Goal: Task Accomplishment & Management: Manage account settings

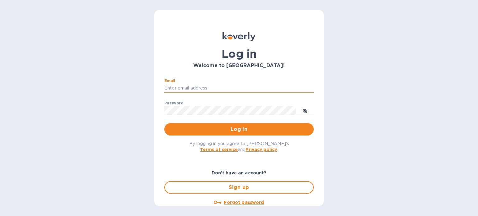
click at [187, 92] on input "Email" at bounding box center [238, 88] width 149 height 9
type input "[PERSON_NAME][EMAIL_ADDRESS][DOMAIN_NAME]"
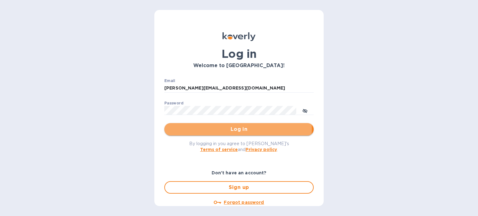
click at [224, 129] on span "Log in" at bounding box center [238, 129] width 139 height 7
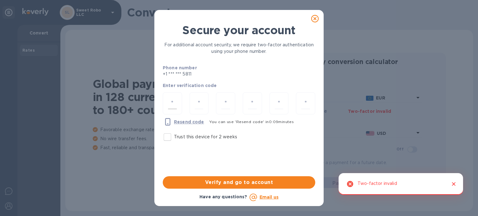
click at [175, 101] on input "number" at bounding box center [172, 104] width 9 height 12
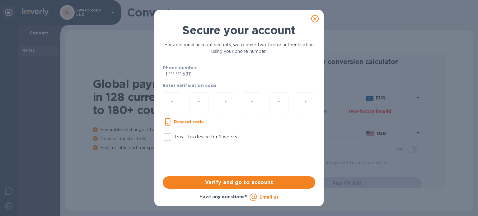
type input "5"
type input "6"
type input "7"
type input "9"
type input "3"
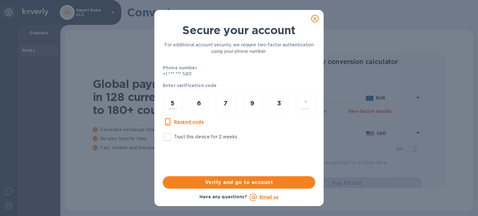
type input "6"
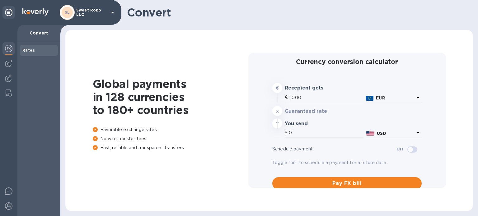
type input "1,178.58"
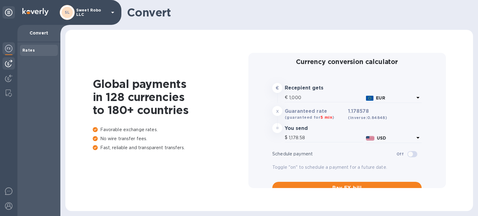
click at [10, 66] on img at bounding box center [8, 63] width 7 height 7
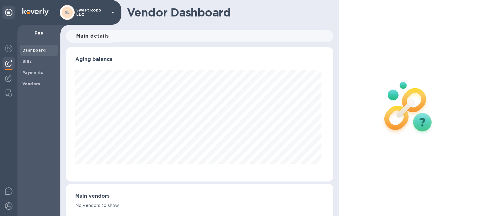
scroll to position [134, 265]
click at [35, 87] on span "Vendors" at bounding box center [31, 84] width 18 height 6
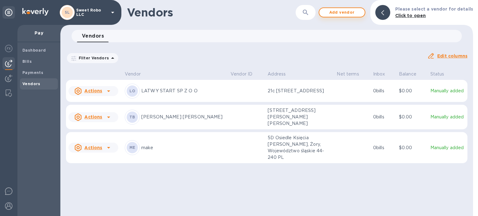
click at [338, 15] on span "Add vendor" at bounding box center [341, 12] width 35 height 7
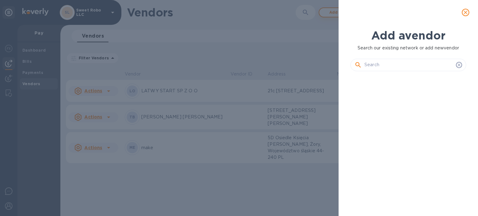
scroll to position [119, 118]
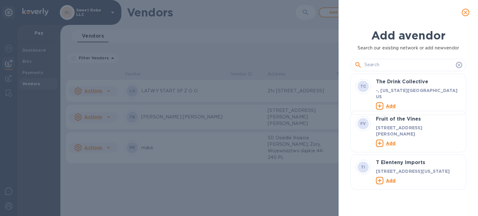
click at [378, 64] on input "text" at bounding box center [409, 64] width 89 height 9
paste input "SUNFLOWER AMUSEMENT EQUIPMENT CO.,LIMITED"
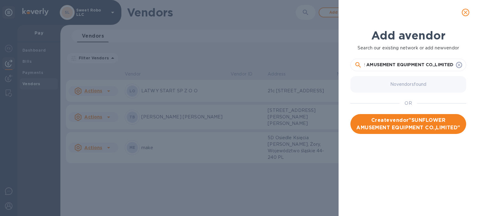
click at [434, 66] on input "SUNFLOWER AMUSEMENT EQUIPMENT CO.,LIMITED" at bounding box center [409, 64] width 89 height 9
click at [436, 67] on input "SUNFLOWER AMUSEMENT EQUIPMENT CO.,LIMITED" at bounding box center [409, 64] width 89 height 9
click at [434, 66] on input "SUNFLOWER AMUSEMENT EQUIPMENT CO.,LIMITED" at bounding box center [409, 64] width 89 height 9
type input "SUNFLOWER AMUSEMENT EQUIPMENT CO LIMITED"
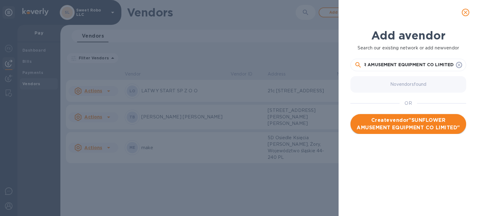
click at [420, 125] on span "Create vendor " SUNFLOWER AMUSEMENT EQUIPMENT CO LIMITED "" at bounding box center [409, 124] width 106 height 15
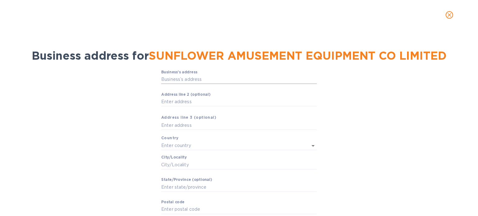
click at [185, 80] on input "Business’s аddress" at bounding box center [239, 79] width 156 height 9
paste input "161 Queen's Road Central"
type input "161 Queen's Road Central"
type input "Hong Kong"
type input "Hong Kong Island"
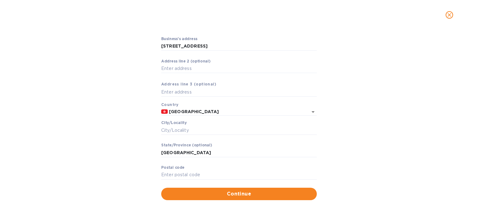
scroll to position [36, 0]
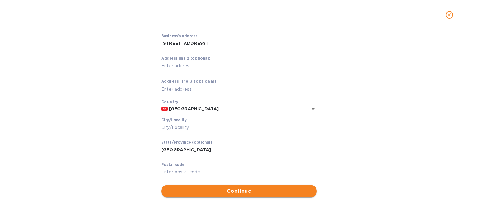
click at [229, 193] on span "Continue" at bounding box center [239, 191] width 146 height 7
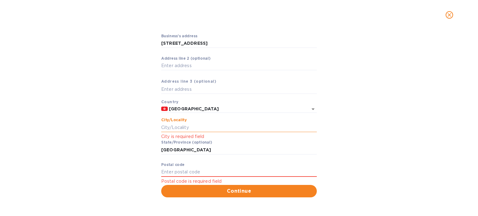
click at [189, 124] on input "Сity/Locаlity" at bounding box center [239, 127] width 156 height 9
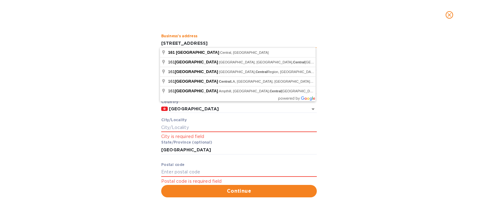
drag, startPoint x: 161, startPoint y: 42, endPoint x: 234, endPoint y: 44, distance: 73.5
click at [234, 44] on input "161 Queen's Road Central" at bounding box center [239, 43] width 156 height 9
paste input "3rd Floor, Building 1,East Area, fengbang Industrial Park Panyu District, Guang…"
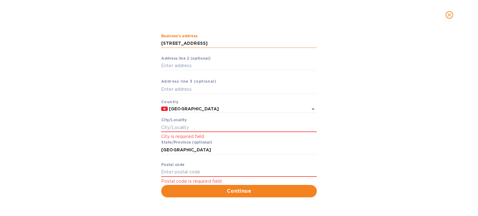
drag, startPoint x: 243, startPoint y: 41, endPoint x: 275, endPoint y: 42, distance: 31.4
click at [275, 42] on input "3rd Floor, Building 1,East Area, fengbang Industrial Park Panyu District, Guang…" at bounding box center [239, 43] width 156 height 9
type input "3rd Floor, Building 1,East Area, fengbang Industrial Park Guangzhou,China"
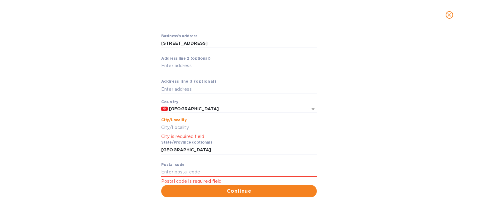
scroll to position [0, 0]
click at [192, 126] on input "Сity/Locаlity" at bounding box center [239, 127] width 156 height 9
paste input "Panyu District,"
click at [192, 126] on input "Panyu District," at bounding box center [239, 127] width 156 height 9
click at [212, 128] on input "Panyu District," at bounding box center [239, 127] width 156 height 9
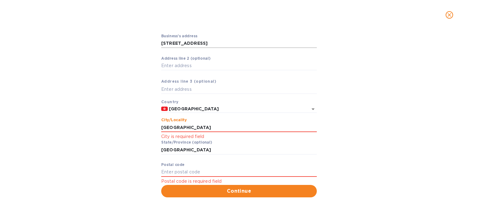
type input "Panyu District"
drag, startPoint x: 289, startPoint y: 41, endPoint x: 324, endPoint y: 45, distance: 35.7
click at [324, 45] on div "Business’s аddress 3rd Floor, Building 1,East Area, fengbang Industrial Park Gu…" at bounding box center [239, 115] width 462 height 171
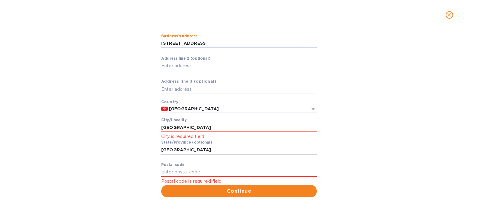
type input "3rd Floor, Building 1,East Area, fengbang Industrial Park"
click at [172, 148] on input "Hong Kong Island" at bounding box center [239, 149] width 156 height 9
drag, startPoint x: 161, startPoint y: 149, endPoint x: 214, endPoint y: 150, distance: 53.2
click at [214, 150] on input "Hong Kong Island" at bounding box center [239, 149] width 156 height 9
paste input "Guangzhou,China"
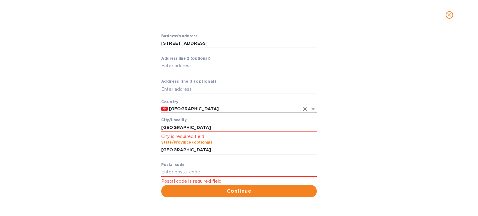
type input "Guangzhou"
click at [219, 108] on input "Hong Kong" at bounding box center [234, 109] width 132 height 8
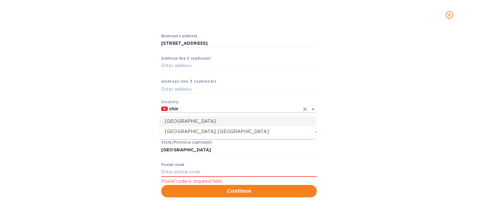
click at [203, 121] on p "China" at bounding box center [238, 121] width 146 height 7
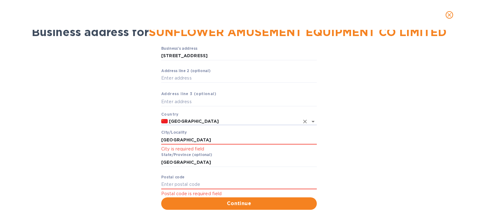
scroll to position [23, 0]
type input "China"
click at [215, 145] on div "Сity/Locаlity Panyu District City is required field" at bounding box center [239, 142] width 156 height 22
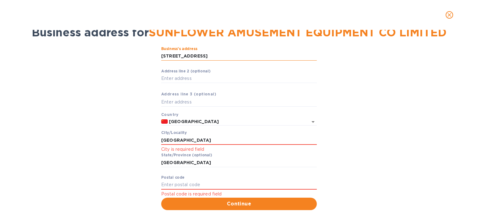
click at [207, 58] on input "3rd Floor, Building 1,East Area, fengbang Industrial Park" at bounding box center [239, 56] width 156 height 9
click at [207, 58] on input "3rd Floor, Building 1East Area, fengbang Industrial Park" at bounding box center [239, 56] width 156 height 9
click at [205, 57] on input "3rd Floor, Building 1East Area, fengbang Industrial Park" at bounding box center [239, 56] width 156 height 9
click at [228, 56] on input "3rd Floor, Building 1 East Area, fengbang Industrial Park" at bounding box center [239, 56] width 156 height 9
click at [229, 56] on input "3rd Floor, Building 1 East Area, fengbang Industrial Park" at bounding box center [239, 56] width 156 height 9
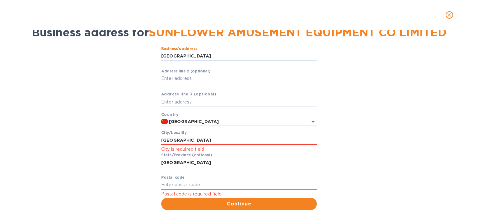
type input "3rd Floor, Building 1 East Area fengbang Industrial Park"
click at [359, 100] on div "Business’s аddress 3rd Floor, Building 1 East Area fengbang Industrial Park ​ А…" at bounding box center [239, 128] width 462 height 171
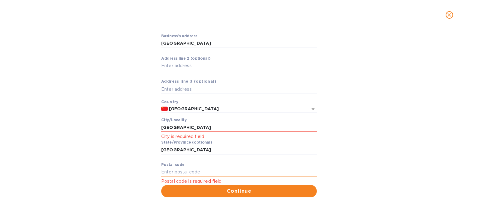
click at [187, 172] on input "Pоstal cоde" at bounding box center [239, 172] width 156 height 9
type input "511400"
click at [238, 192] on span "Continue" at bounding box center [239, 191] width 146 height 7
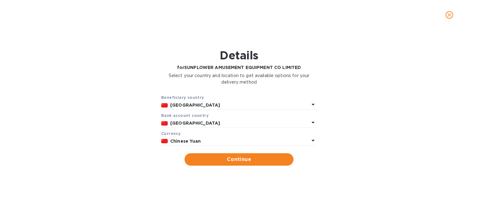
click at [186, 123] on p "China" at bounding box center [239, 123] width 139 height 7
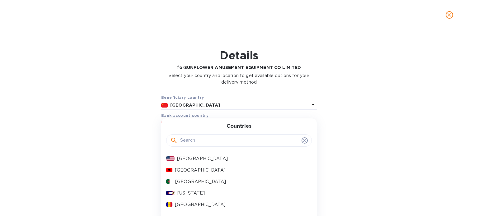
click at [192, 142] on input "text" at bounding box center [239, 140] width 119 height 9
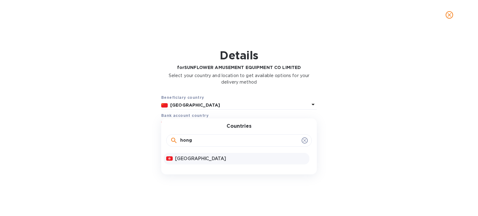
type input "hong"
click at [195, 158] on p "Hong Kong" at bounding box center [241, 159] width 132 height 7
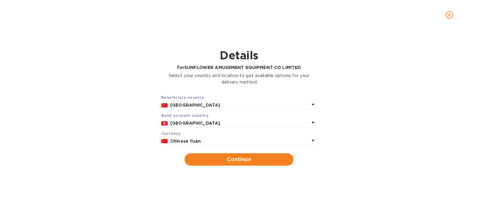
click at [201, 145] on div "Chinese Yuan" at bounding box center [240, 141] width 142 height 9
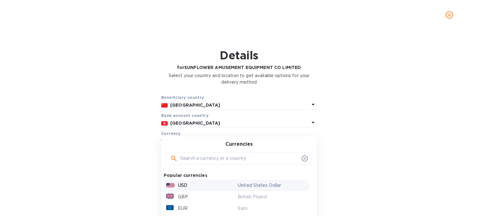
click at [184, 184] on p "USD" at bounding box center [182, 185] width 9 height 7
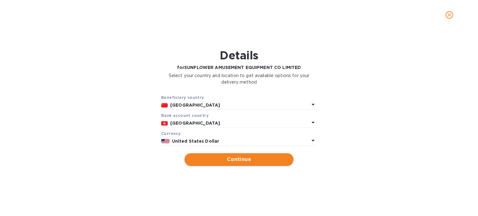
click at [229, 160] on span "Continue" at bounding box center [239, 159] width 99 height 7
type input "SUNFLOWER AMUSEMENT EQUIPMENT CO LIMITED"
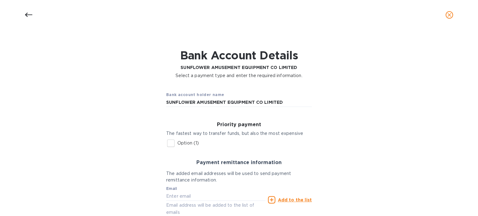
click at [169, 141] on input "Option (1)" at bounding box center [170, 143] width 13 height 13
checkbox input "true"
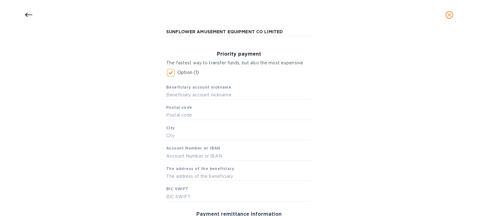
scroll to position [75, 0]
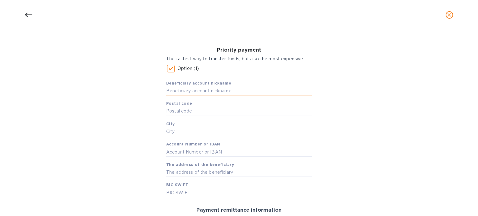
click at [207, 89] on input "text" at bounding box center [239, 91] width 146 height 9
paste input "SUNFLOWER AMUSEMENT EQUIPMENT CO.,LIMITED"
click at [274, 92] on input "SUNFLOWER AMUSEMENT EQUIPMENT CO.,LIMITED" at bounding box center [239, 91] width 146 height 9
click at [265, 91] on input "SUNFLOWER AMUSEMENT EQUIPMENT CO.,LIMITED" at bounding box center [239, 91] width 146 height 9
type input "SUNFLOWER AMUSEMENT EQUIPMENT CO LIMITED"
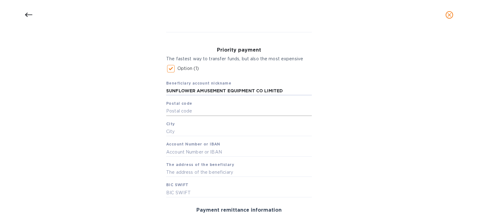
click at [223, 107] on input "text" at bounding box center [239, 111] width 146 height 9
type input "511400"
click at [197, 130] on input "text" at bounding box center [239, 131] width 146 height 9
click at [382, 132] on div "Bank account holder name SUNFLOWER AMUSEMENT EQUIPMENT CO LIMITED Priority paym…" at bounding box center [239, 155] width 462 height 294
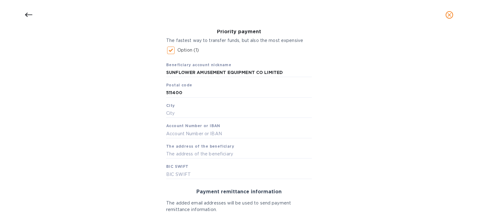
scroll to position [93, 0]
drag, startPoint x: 181, startPoint y: 92, endPoint x: 163, endPoint y: 94, distance: 18.7
click at [163, 94] on div "Priority payment The fastest way to transfer funds, but also the most expensive…" at bounding box center [239, 104] width 156 height 160
click at [193, 149] on input "text" at bounding box center [239, 153] width 146 height 9
paste input "161 Queen's Road Central Hong Kong"
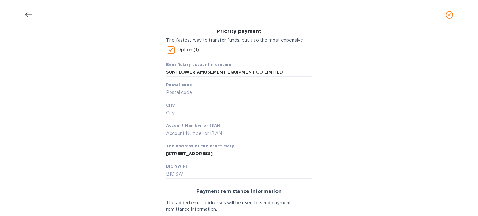
type input "161 Queen's Road Central Hong Kong"
click at [178, 135] on input "text" at bounding box center [239, 133] width 146 height 9
type input "802758969831"
click at [182, 176] on input "text" at bounding box center [239, 174] width 146 height 9
type input "WIHBHKHH"
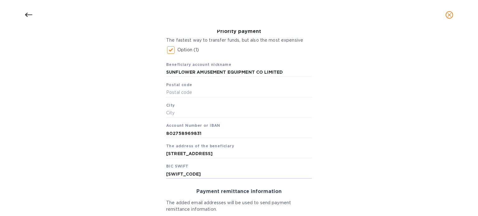
click at [124, 179] on div "Bank account holder name SUNFLOWER AMUSEMENT EQUIPMENT CO LIMITED Priority paym…" at bounding box center [239, 136] width 462 height 294
drag, startPoint x: 166, startPoint y: 152, endPoint x: 274, endPoint y: 152, distance: 108.6
click at [274, 152] on input "161 Queen's Road Central Hong Kong" at bounding box center [239, 153] width 146 height 9
paste input "3rd Floor, Building 1,East Area, fengbang Industrial Park Panyu District"
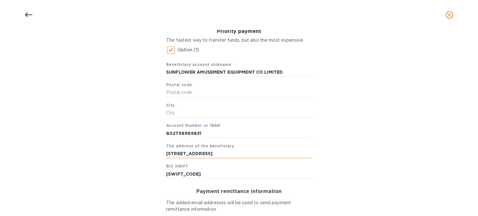
drag, startPoint x: 280, startPoint y: 157, endPoint x: 295, endPoint y: 156, distance: 14.9
click at [295, 156] on input "3rd Floor, Building 1,East Area, fengbang Industrial Park Panyu District" at bounding box center [239, 153] width 146 height 9
type input "3rd Floor, Building 1,East Area, fengbang Industrial Park Panyu District"
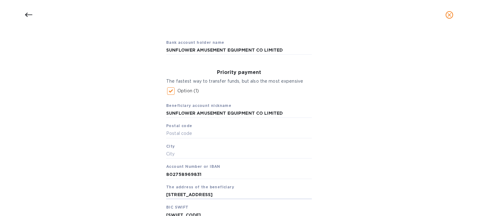
click at [30, 14] on icon at bounding box center [28, 14] width 7 height 7
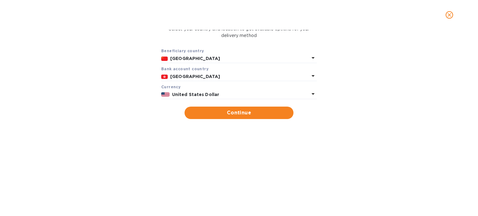
scroll to position [0, 0]
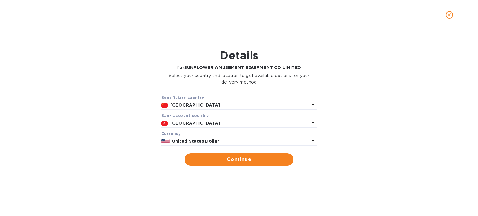
scroll to position [134, 265]
type input "1,178.68"
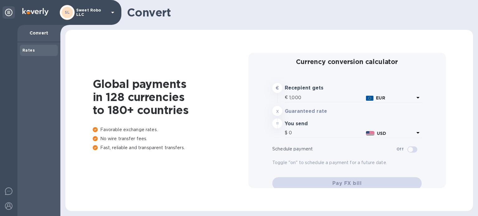
type input "1,178.68"
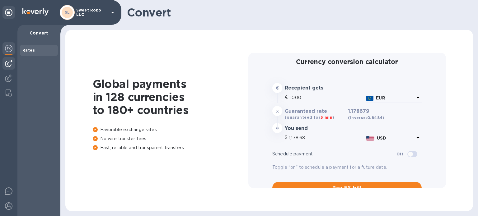
click at [10, 63] on img at bounding box center [8, 63] width 7 height 7
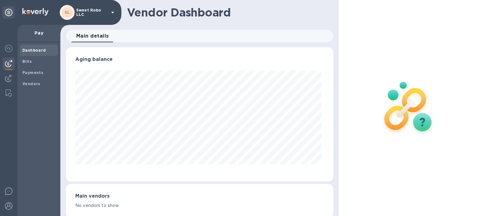
scroll to position [134, 265]
click at [35, 87] on div "Vendors" at bounding box center [39, 83] width 38 height 11
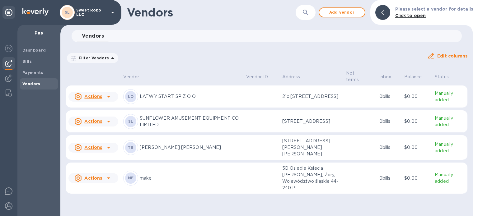
click at [108, 125] on icon at bounding box center [108, 121] width 7 height 7
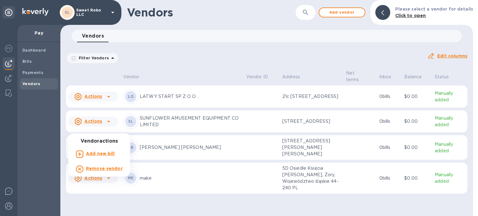
click at [107, 170] on b "Remove vendor" at bounding box center [104, 168] width 37 height 5
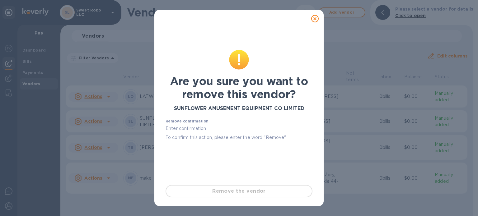
click at [241, 193] on div "Remove the vendor" at bounding box center [239, 191] width 152 height 17
click at [204, 128] on input "text" at bounding box center [239, 128] width 147 height 9
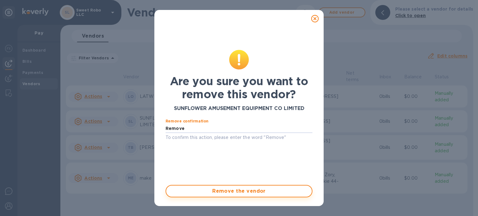
type input "Remove"
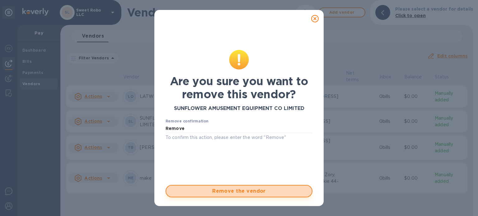
drag, startPoint x: 236, startPoint y: 189, endPoint x: 227, endPoint y: 189, distance: 9.0
click at [227, 189] on span "Remove the vendor" at bounding box center [239, 191] width 136 height 7
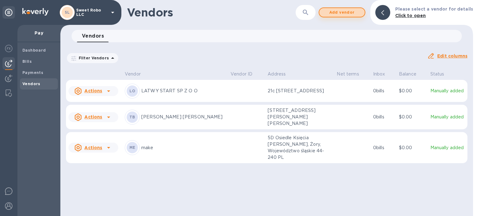
click at [348, 16] on span "Add vendor" at bounding box center [341, 12] width 35 height 7
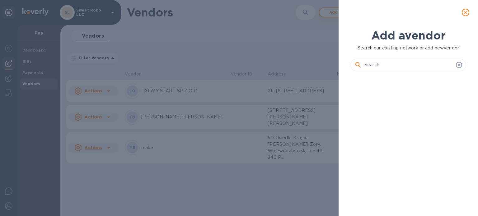
scroll to position [119, 118]
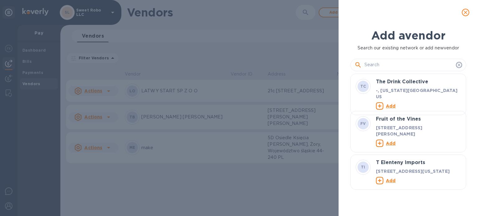
click at [371, 67] on input "text" at bounding box center [409, 64] width 89 height 9
paste input "SUNFLOWER AMUSEMENT EQUIPMENT CO.,LIMITED"
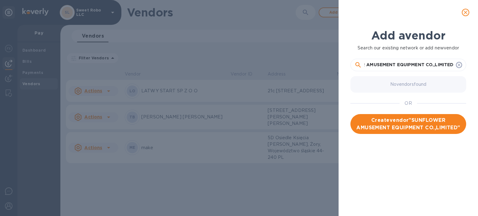
click at [434, 65] on input "SUNFLOWER AMUSEMENT EQUIPMENT CO.,LIMITED" at bounding box center [409, 64] width 89 height 9
type input "SUNFLOWER AMUSEMENT EQUIPMENT CO LIMITED"
click at [418, 128] on span "Create vendor " SUNFLOWER AMUSEMENT EQUIPMENT CO LIMITED "" at bounding box center [409, 124] width 106 height 15
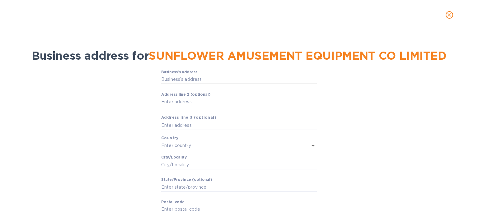
click at [198, 82] on input "Business’s аddress" at bounding box center [239, 79] width 156 height 9
click at [192, 73] on label "Business’s аddress" at bounding box center [179, 72] width 36 height 4
click at [192, 75] on input "Business’s аddress" at bounding box center [239, 79] width 156 height 9
paste input "3rd Floor, Building 1,East Area, fengbang Industrial Park Panyu District, Guang…"
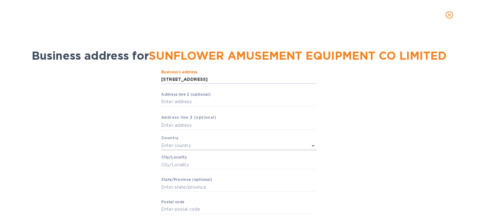
type input "3rd Floor, Building 1,East Area, fengbang Industrial Park Panyu District, Guang…"
click at [182, 145] on input "text" at bounding box center [230, 145] width 138 height 9
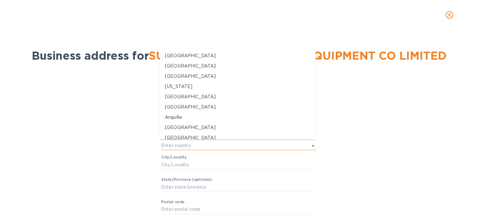
scroll to position [0, 0]
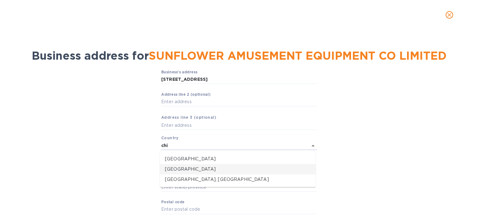
click at [176, 172] on p "China" at bounding box center [238, 169] width 146 height 7
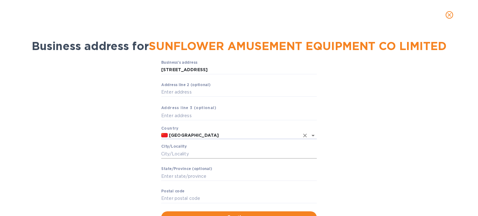
scroll to position [10, 0]
type input "China"
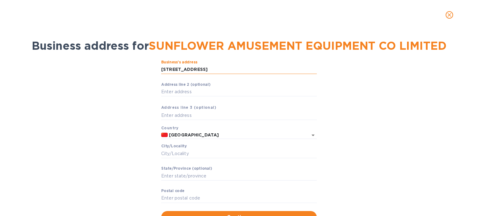
click at [300, 72] on input "3rd Floor, Building 1,East Area, fengbang Industrial Park Panyu District, Guang…" at bounding box center [239, 69] width 156 height 9
drag, startPoint x: 277, startPoint y: 68, endPoint x: 300, endPoint y: 69, distance: 23.1
click at [300, 69] on input "3rd Floor, Building 1,East Area, fengbang Industrial Park Panyu District, Guang…" at bounding box center [239, 69] width 156 height 9
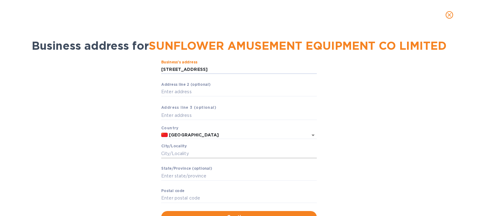
type input "3rd Floor, Building 1,East Area, fengbang Industrial Park Panyu District, ,China"
click at [203, 150] on input "Сity/Locаlity" at bounding box center [239, 153] width 156 height 9
paste input "Guangzhou"
type input "Guangzhou"
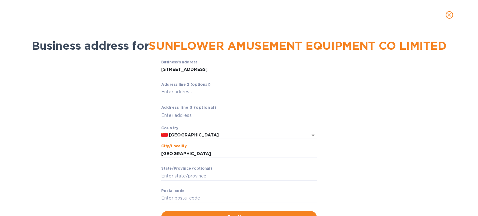
click at [298, 70] on input "3rd Floor, Building 1,East Area, fengbang Industrial Park Panyu District, ,China" at bounding box center [239, 69] width 156 height 9
click at [214, 195] on input "Pоstal cоde" at bounding box center [239, 198] width 156 height 9
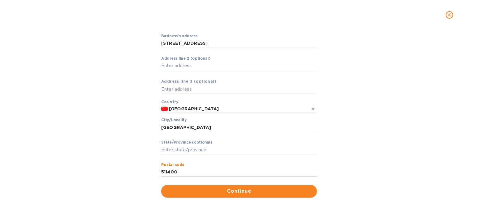
type input "511400"
click at [237, 190] on span "Continue" at bounding box center [239, 191] width 146 height 7
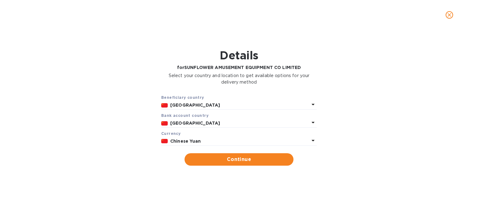
click at [191, 126] on p "China" at bounding box center [239, 123] width 139 height 7
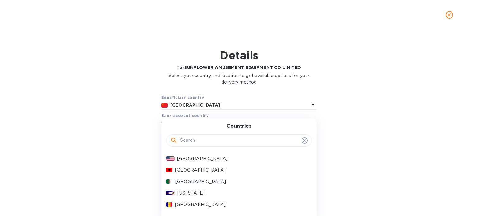
click at [192, 139] on input "text" at bounding box center [239, 140] width 119 height 9
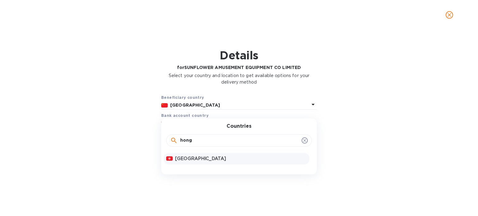
type input "hong"
click at [203, 162] on p "Hong Kong" at bounding box center [241, 159] width 132 height 7
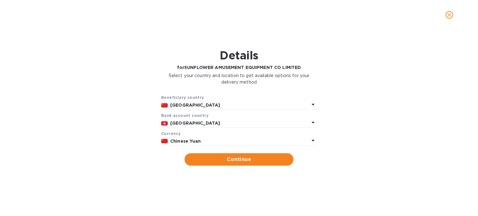
click at [189, 142] on b "Chinese Yuan" at bounding box center [185, 141] width 31 height 5
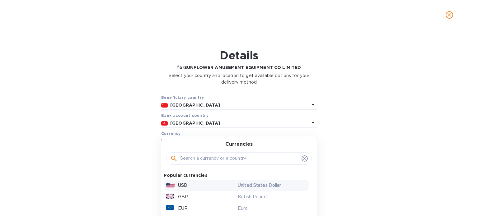
click at [183, 188] on p "USD" at bounding box center [182, 185] width 9 height 7
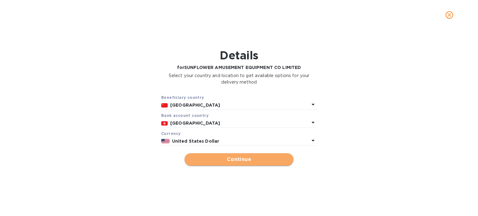
click at [229, 161] on span "Continue" at bounding box center [239, 159] width 99 height 7
type input "SUNFLOWER AMUSEMENT EQUIPMENT CO LIMITED"
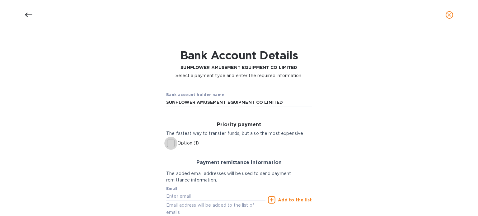
click at [168, 146] on input "Option (1)" at bounding box center [170, 143] width 13 height 13
checkbox input "true"
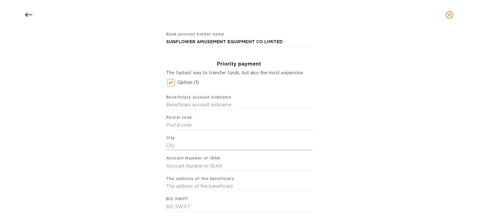
scroll to position [63, 0]
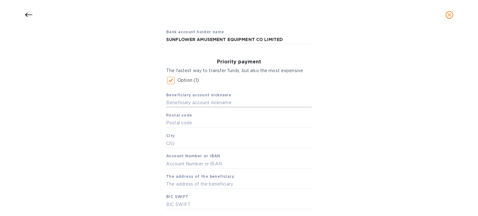
click at [180, 102] on input "text" at bounding box center [239, 102] width 146 height 9
paste input "SUNFLOWER AMUSEMENT EQUIPMENT CO.,LIMITED"
click at [266, 102] on input "SUNFLOWER AMUSEMENT EQUIPMENT CO.,LIMITED" at bounding box center [239, 102] width 146 height 9
type input "SUNFLOWER AMUSEMENT EQUIPMENT CO LIMITED"
click at [191, 125] on input "text" at bounding box center [239, 123] width 146 height 9
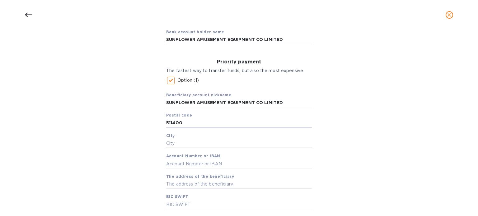
type input "511400"
click at [195, 145] on input "text" at bounding box center [239, 143] width 146 height 9
click at [285, 144] on input "text" at bounding box center [239, 143] width 146 height 9
click at [361, 135] on div "Bank account holder name SUNFLOWER AMUSEMENT EQUIPMENT CO LIMITED Priority paym…" at bounding box center [239, 167] width 462 height 294
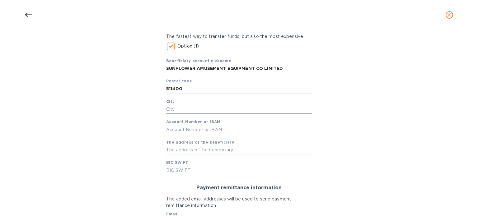
scroll to position [98, 0]
click at [194, 110] on input "text" at bounding box center [239, 108] width 146 height 9
drag, startPoint x: 183, startPoint y: 88, endPoint x: 160, endPoint y: 89, distance: 23.0
click at [161, 89] on div "Priority payment The fastest way to transfer funds, but also the most expensive…" at bounding box center [239, 99] width 156 height 160
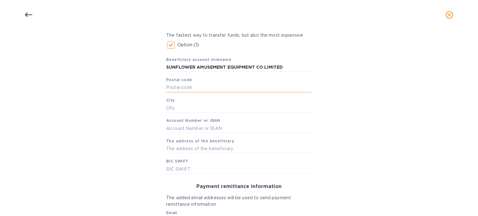
paste input "999077"
type input "999077"
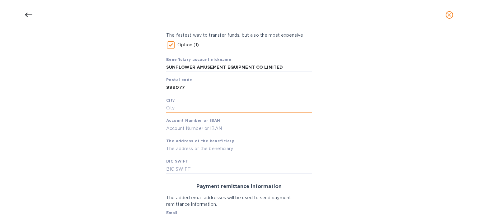
click at [171, 111] on input "text" at bounding box center [239, 108] width 146 height 9
click at [168, 148] on input "text" at bounding box center [239, 148] width 146 height 9
click at [329, 149] on div "Bank account holder name SUNFLOWER AMUSEMENT EQUIPMENT CO LIMITED Priority paym…" at bounding box center [239, 131] width 462 height 294
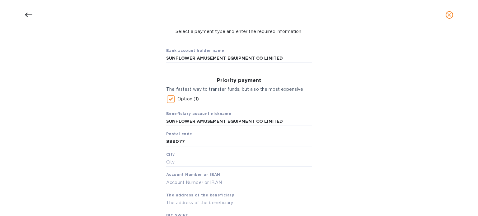
scroll to position [50, 0]
